Goal: Check status

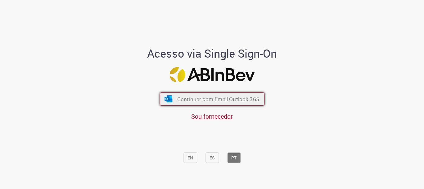
click at [245, 93] on button "Continuar com Email Outlook 365" at bounding box center [212, 98] width 105 height 13
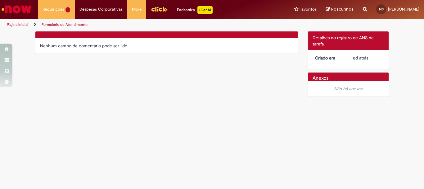
click at [249, 92] on div "Verificar Código de Barras Nenhum campo de comentário pode ser lido Detalhes do…" at bounding box center [211, 65] width 363 height 69
click at [198, 61] on div "Verificar Código de Barras Nenhum campo de comentário pode ser lido Detalhes do…" at bounding box center [211, 65] width 363 height 69
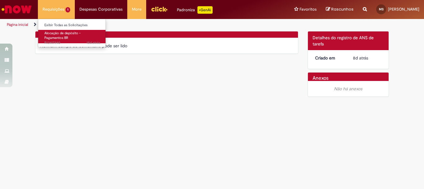
click at [68, 31] on span "Alocação de depósito - Pagamentos BR" at bounding box center [62, 36] width 36 height 10
click at [70, 32] on span "Alocação de depósito - Pagamentos BR" at bounding box center [62, 36] width 36 height 10
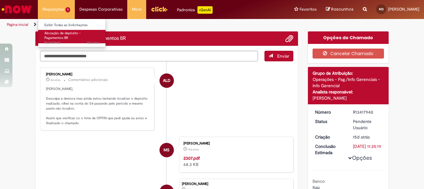
click at [70, 32] on span "Alocação de depósito - Pagamentos BR" at bounding box center [62, 36] width 36 height 10
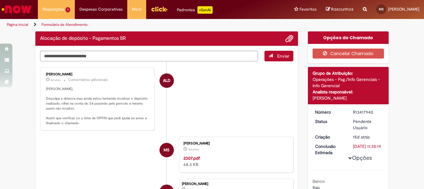
click at [144, 94] on p "[PERSON_NAME], Desculpa a demora mas ainda estou tentando localizar o depósito …" at bounding box center [97, 105] width 103 height 39
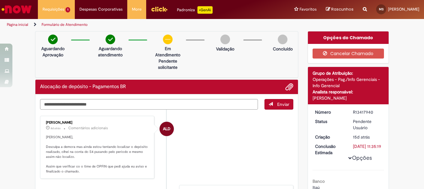
scroll to position [62, 0]
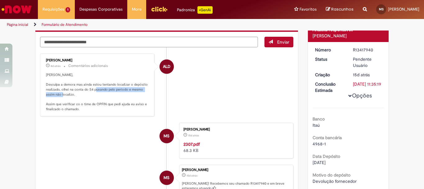
drag, startPoint x: 107, startPoint y: 90, endPoint x: 112, endPoint y: 95, distance: 6.8
click at [112, 95] on p "[PERSON_NAME], Desculpa a demora mas ainda estou tentando localizar o depósito …" at bounding box center [97, 91] width 103 height 39
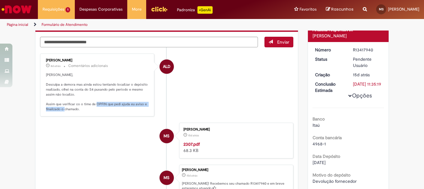
drag, startPoint x: 108, startPoint y: 102, endPoint x: 114, endPoint y: 112, distance: 12.3
click at [114, 112] on div "[PERSON_NAME] 8d atrás 8 dias atrás Comentários adicionais [PERSON_NAME], Descu…" at bounding box center [97, 84] width 111 height 59
